Goal: Task Accomplishment & Management: Manage account settings

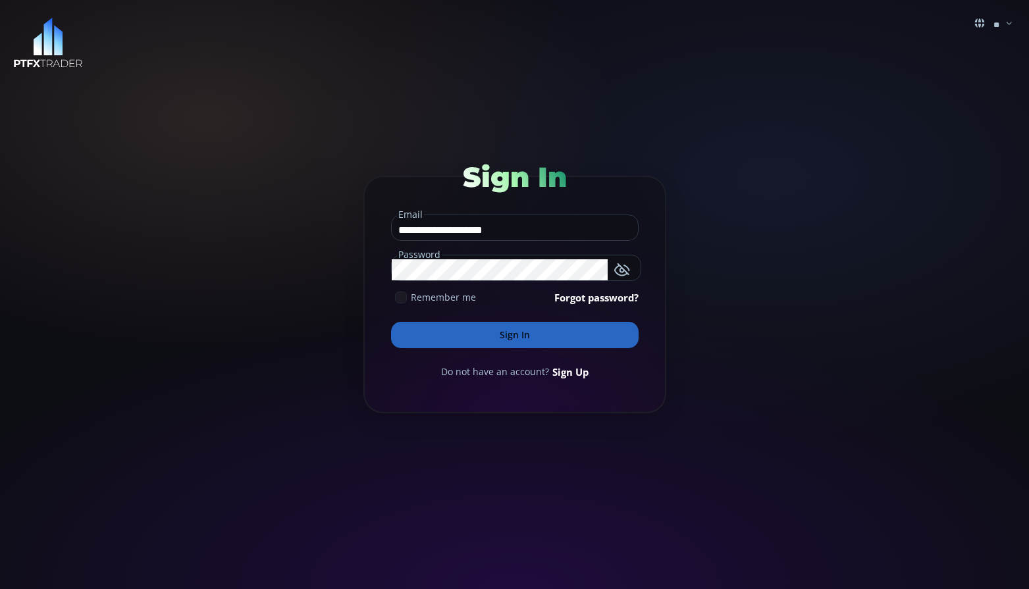
click at [502, 329] on button "Sign In" at bounding box center [515, 335] width 248 height 26
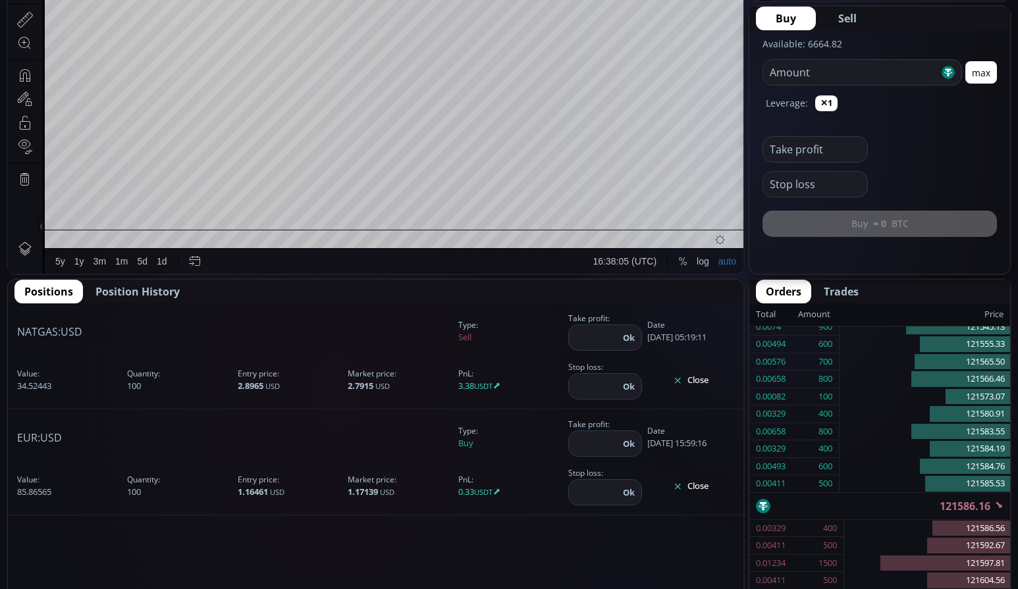
click at [699, 384] on button "Close" at bounding box center [690, 380] width 87 height 21
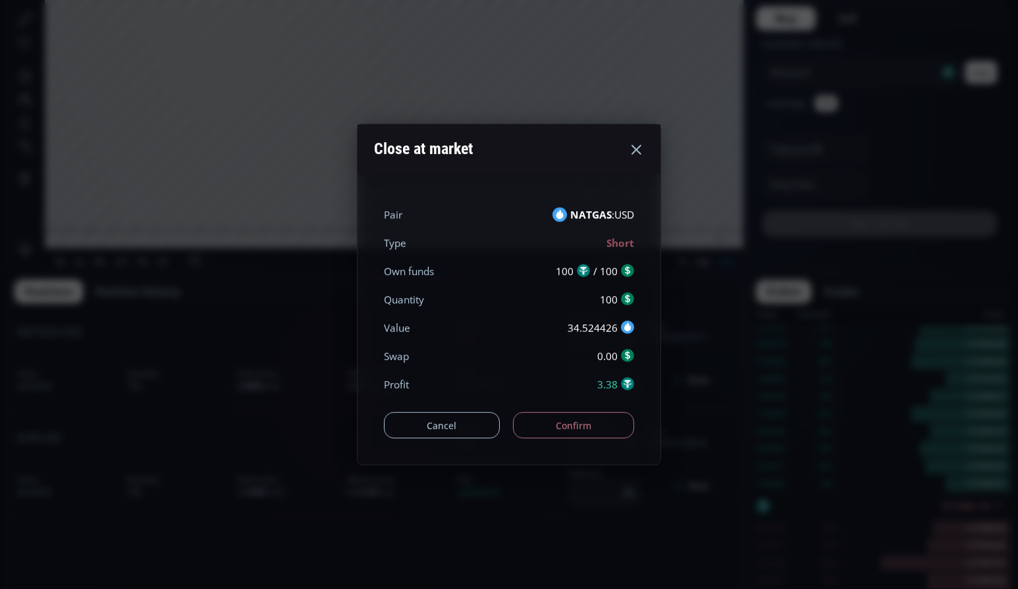
click at [579, 427] on button "Confirm" at bounding box center [574, 425] width 122 height 26
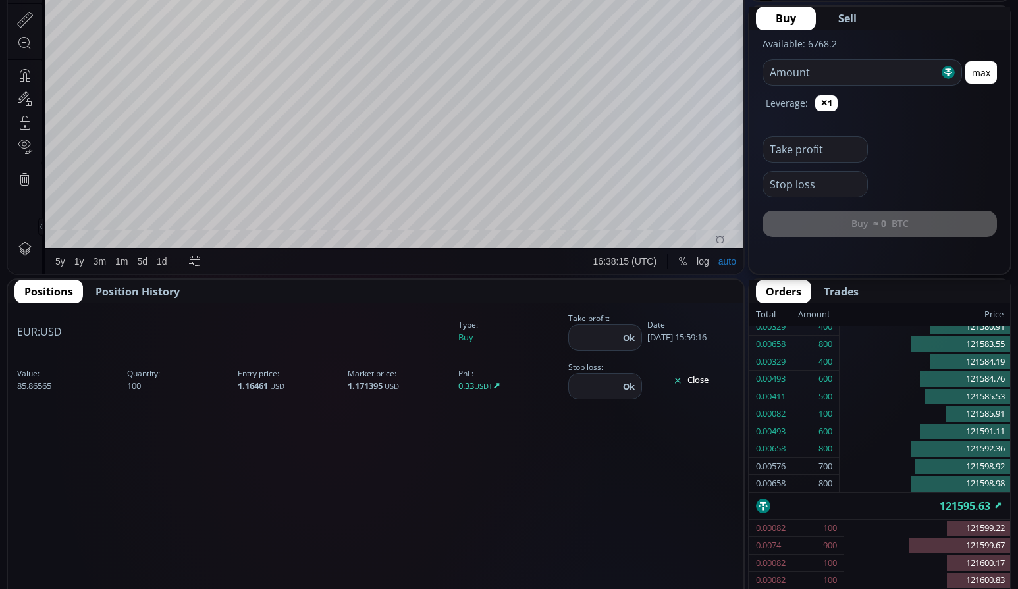
click at [712, 383] on button "Close" at bounding box center [690, 380] width 87 height 21
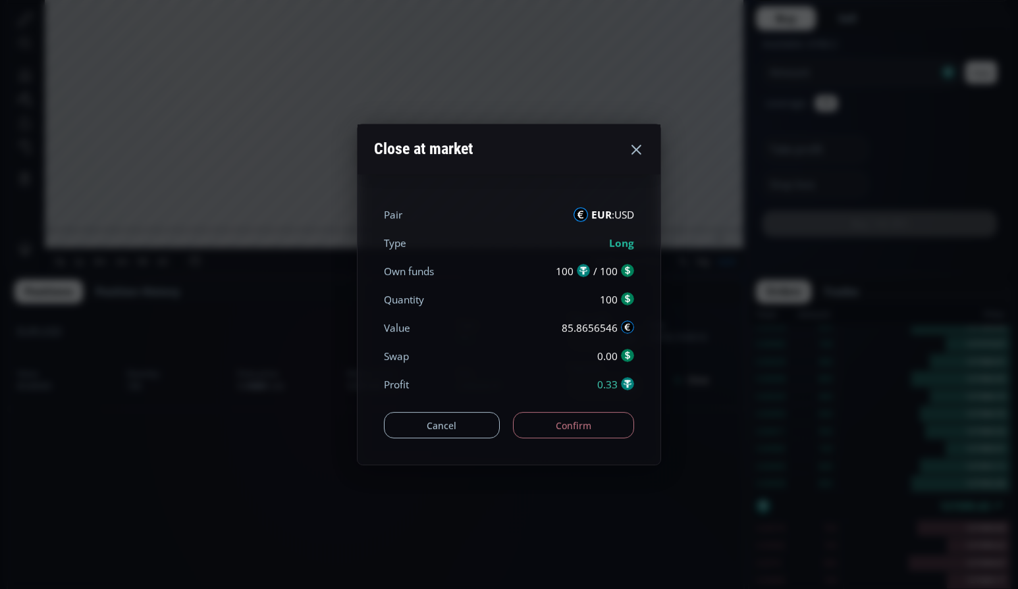
click at [587, 429] on button "Confirm" at bounding box center [574, 425] width 122 height 26
